Goal: Contribute content: Contribute content

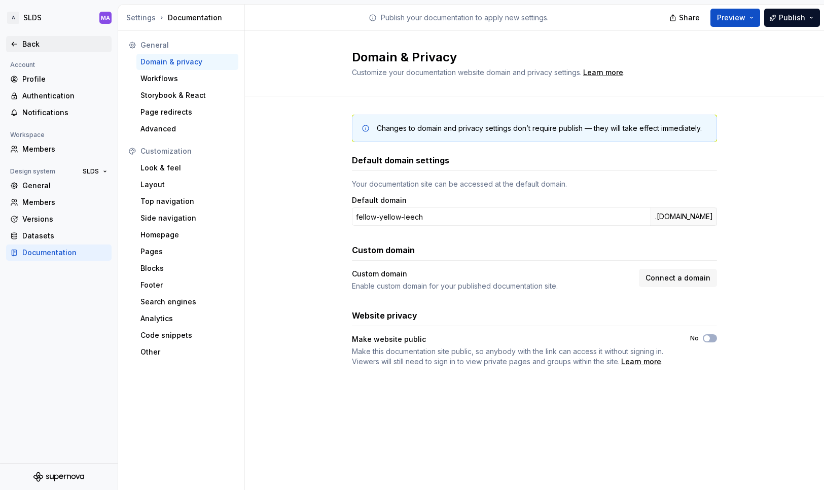
click at [18, 45] on icon at bounding box center [14, 44] width 8 height 8
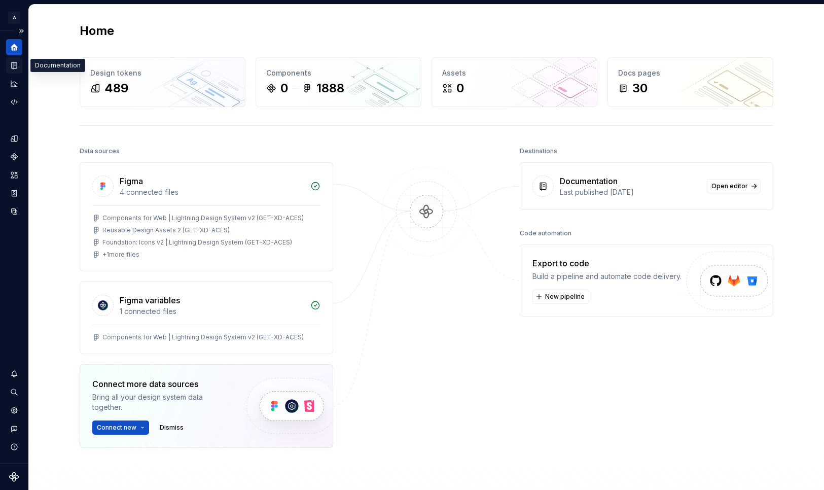
click at [21, 65] on div "Documentation" at bounding box center [14, 65] width 16 height 16
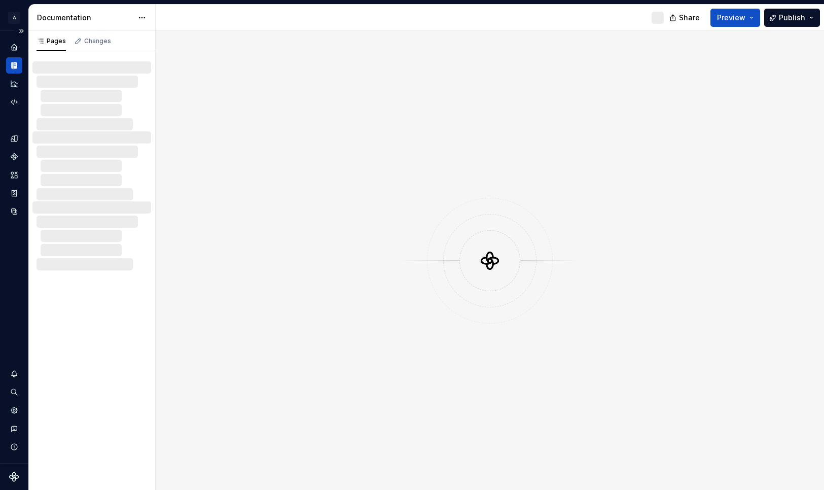
click at [18, 66] on icon "Documentation" at bounding box center [14, 65] width 9 height 9
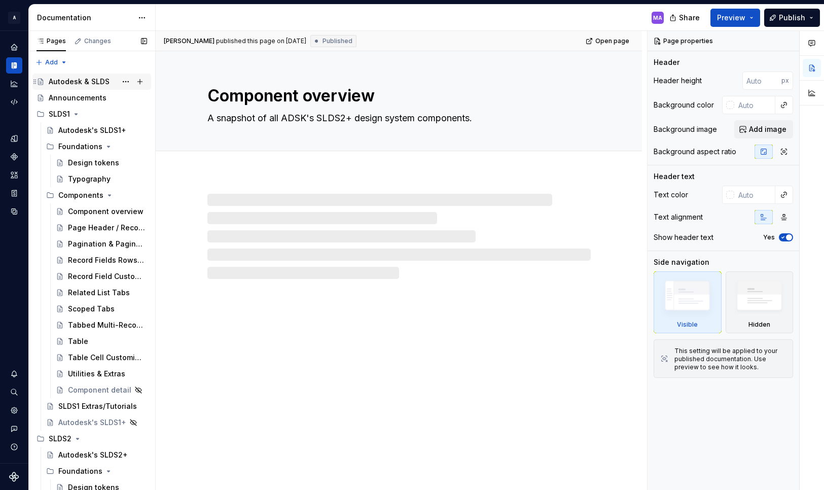
type textarea "*"
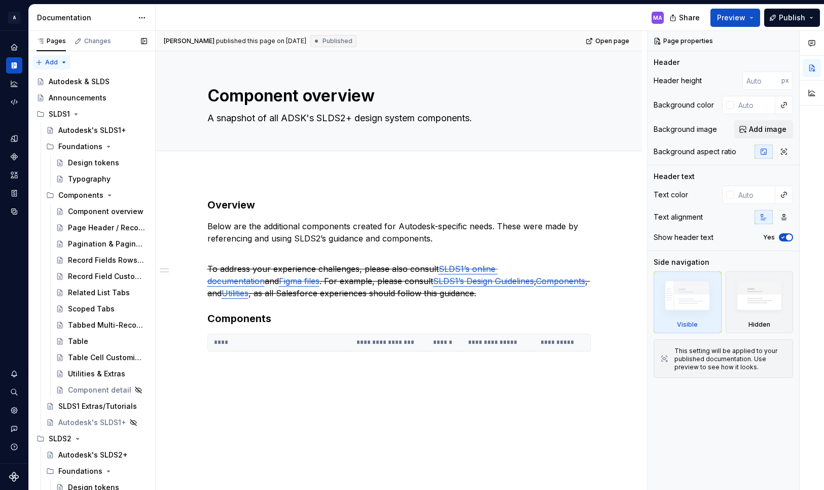
click at [53, 63] on div "Pages Changes Add Accessibility guide for tree Page tree. Navigate the tree wit…" at bounding box center [91, 263] width 127 height 464
click at [60, 82] on div "New page" at bounding box center [84, 82] width 66 height 10
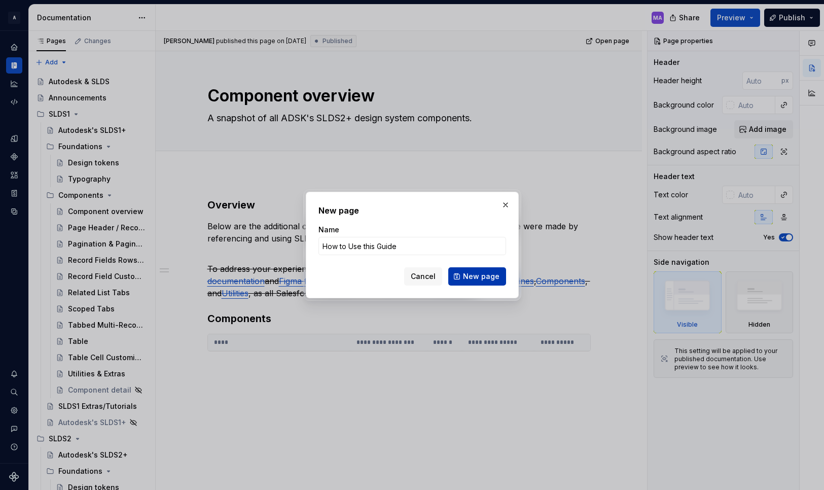
type input "How to Use this Guide"
click at [484, 274] on span "New page" at bounding box center [481, 276] width 37 height 10
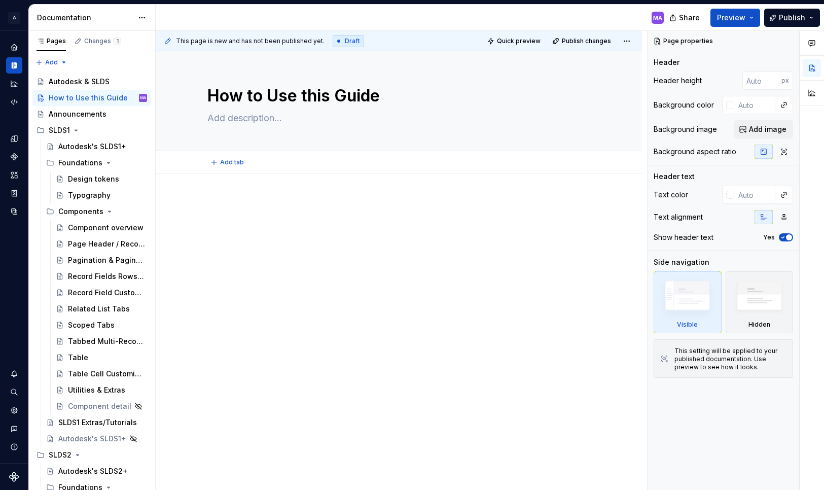
type textarea "*"
